Goal: Task Accomplishment & Management: Manage account settings

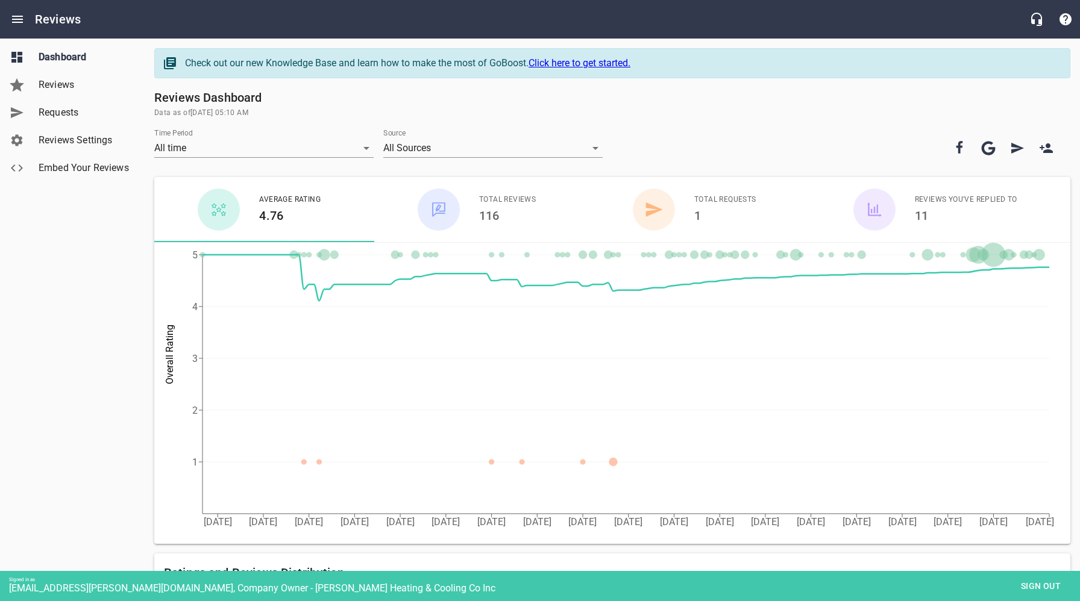
click at [73, 140] on span "Reviews Settings" at bounding box center [85, 140] width 92 height 14
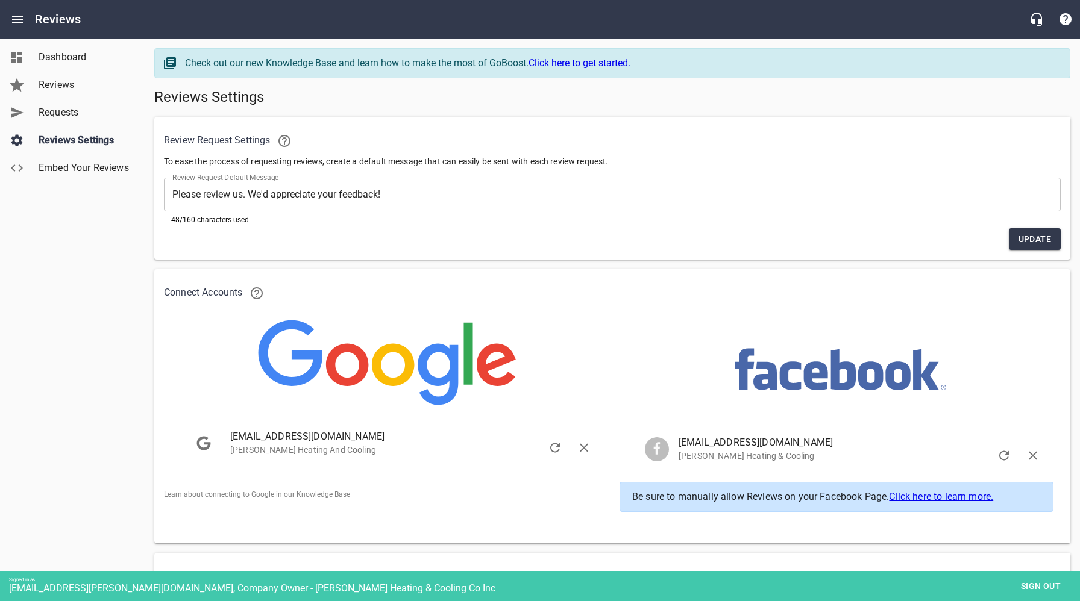
click at [65, 64] on span "Dashboard" at bounding box center [85, 57] width 92 height 14
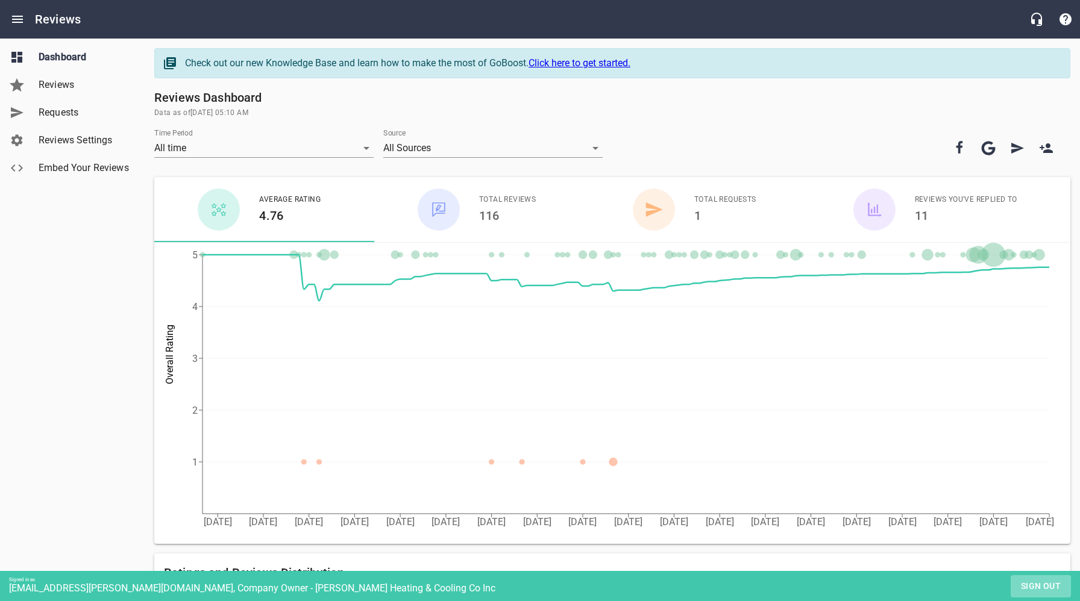
click at [1025, 586] on span "Sign out" at bounding box center [1040, 586] width 51 height 15
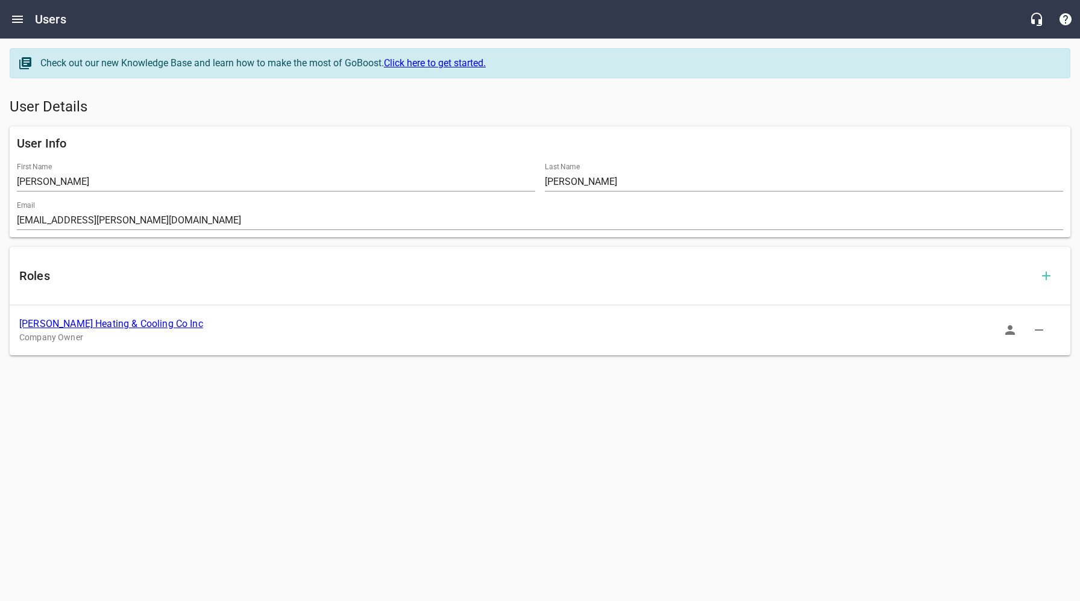
click at [104, 325] on link "[PERSON_NAME] Heating & Cooling Co Inc" at bounding box center [111, 323] width 184 height 11
